Goal: Check status: Check status

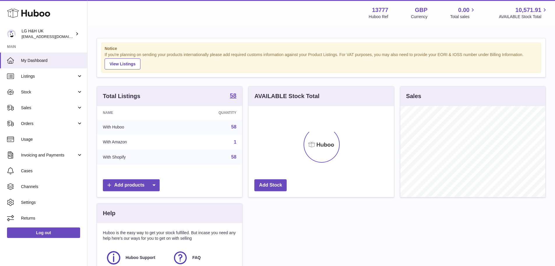
scroll to position [91, 145]
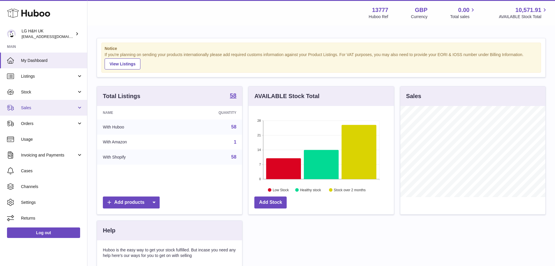
click at [43, 106] on span "Sales" at bounding box center [49, 108] width 56 height 6
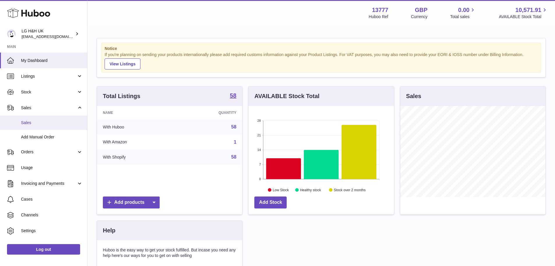
click at [47, 122] on span "Sales" at bounding box center [52, 123] width 62 height 6
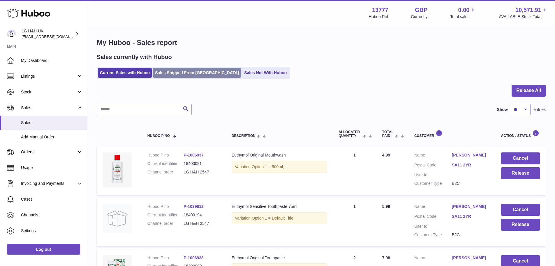
click at [171, 74] on link "Sales Shipped From [GEOGRAPHIC_DATA]" at bounding box center [197, 73] width 88 height 10
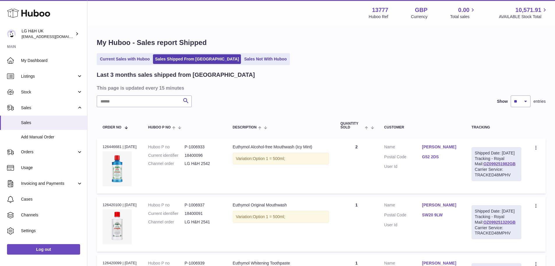
click at [159, 99] on input "text" at bounding box center [144, 101] width 95 height 12
paste input "**********"
type input "**********"
click at [247, 91] on h3 "This page is updated every 15 minutes" at bounding box center [321, 88] width 448 height 6
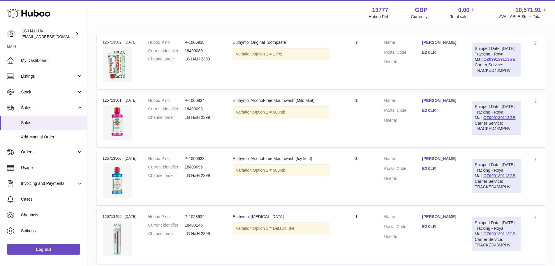
scroll to position [100, 0]
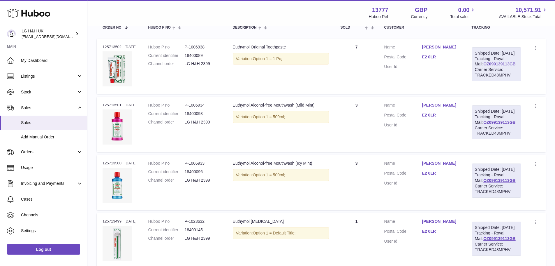
click at [501, 124] on link "OZ099139113GB" at bounding box center [500, 122] width 32 height 5
click at [108, 47] on div "Order no 125713502 | 30th Sep" at bounding box center [120, 46] width 34 height 5
copy div "125713502"
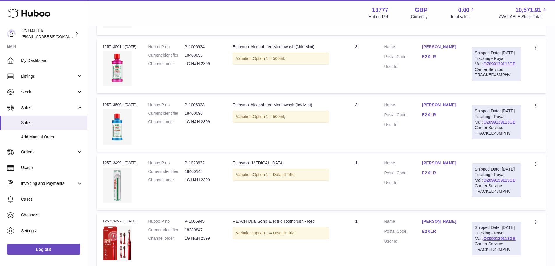
scroll to position [245, 0]
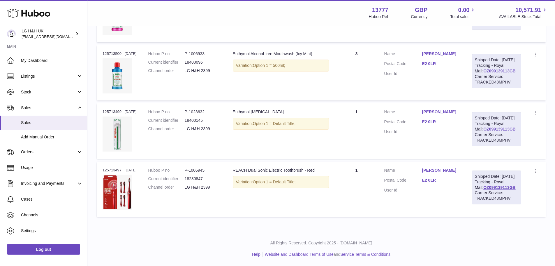
click at [205, 167] on dl "Huboo P no P-1006945 Current identifier 18230847 Channel order LG H&H 2399" at bounding box center [184, 179] width 73 height 25
copy dd "1006945"
